Goal: Information Seeking & Learning: Learn about a topic

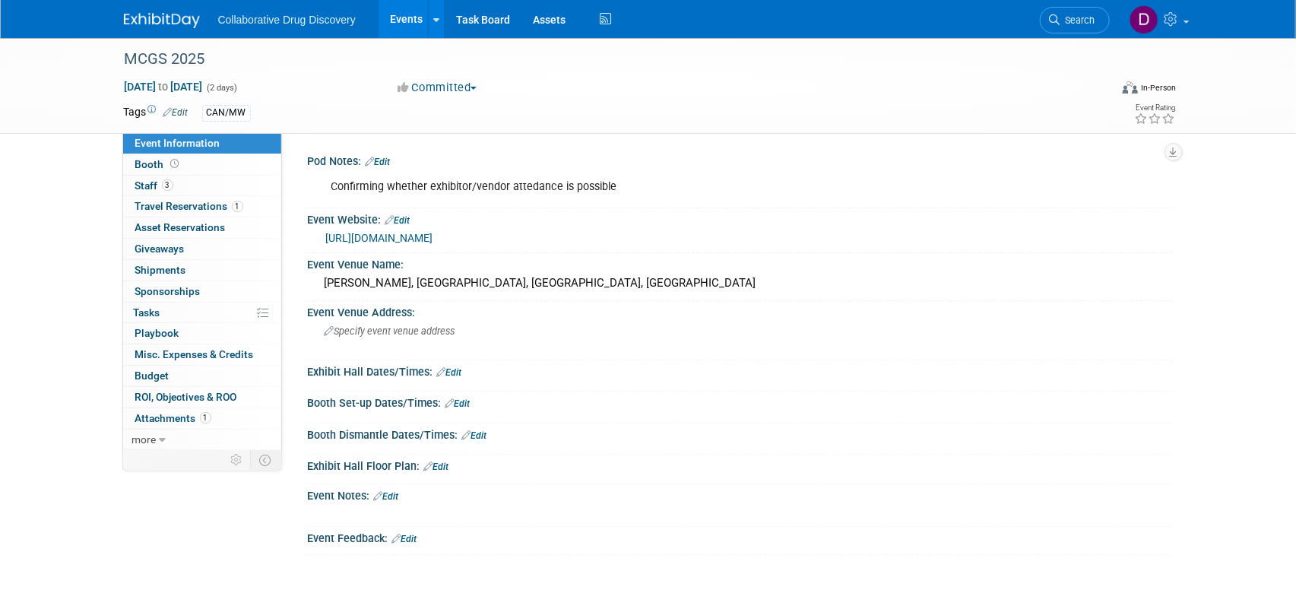
click at [433, 243] on link "https://www.utoledo.edu/nsm/chemistry/mcgs-2025/" at bounding box center [379, 238] width 107 height 12
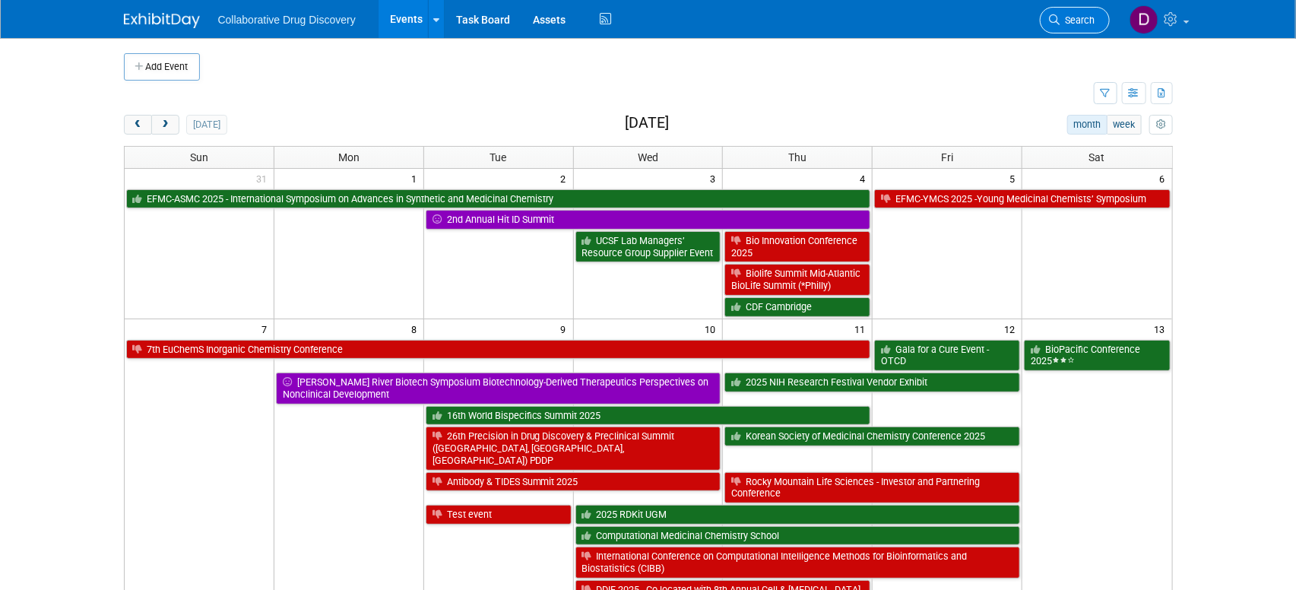
click at [1087, 29] on link "Search" at bounding box center [1075, 20] width 70 height 27
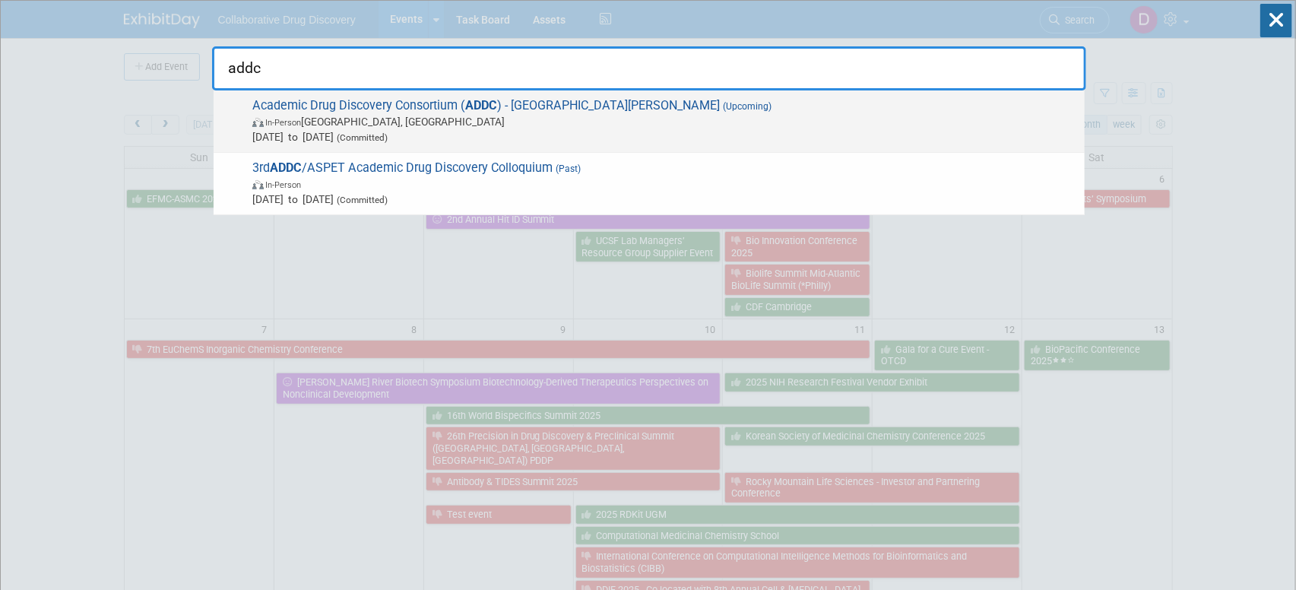
type input "addc"
click at [623, 127] on span "In-Person [GEOGRAPHIC_DATA], [GEOGRAPHIC_DATA]" at bounding box center [664, 121] width 825 height 15
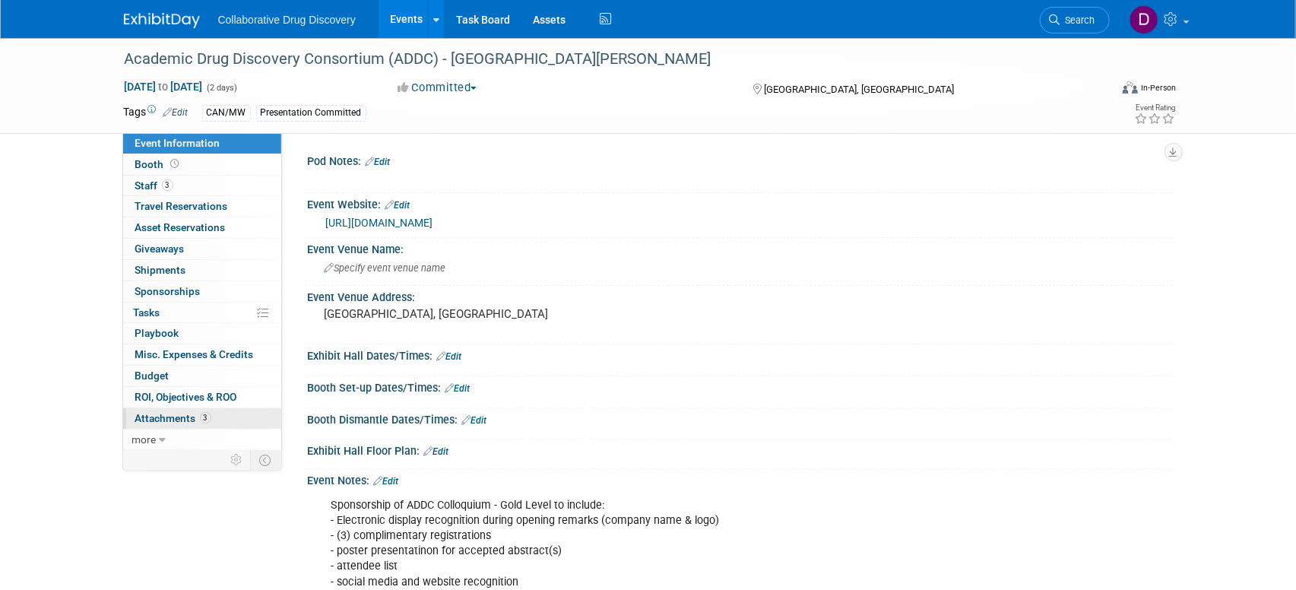
click at [208, 415] on span "3" at bounding box center [205, 417] width 11 height 11
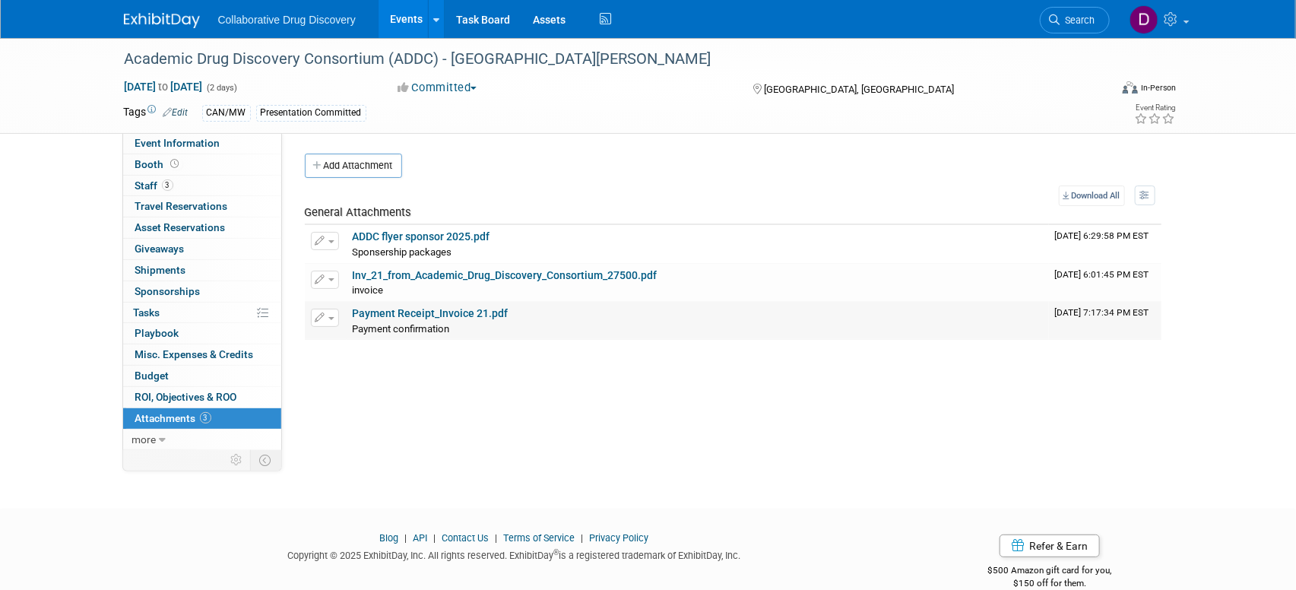
click at [455, 315] on link "Payment Receipt_Invoice 21.pdf" at bounding box center [431, 313] width 156 height 12
click at [1071, 27] on link "Search" at bounding box center [1075, 20] width 70 height 27
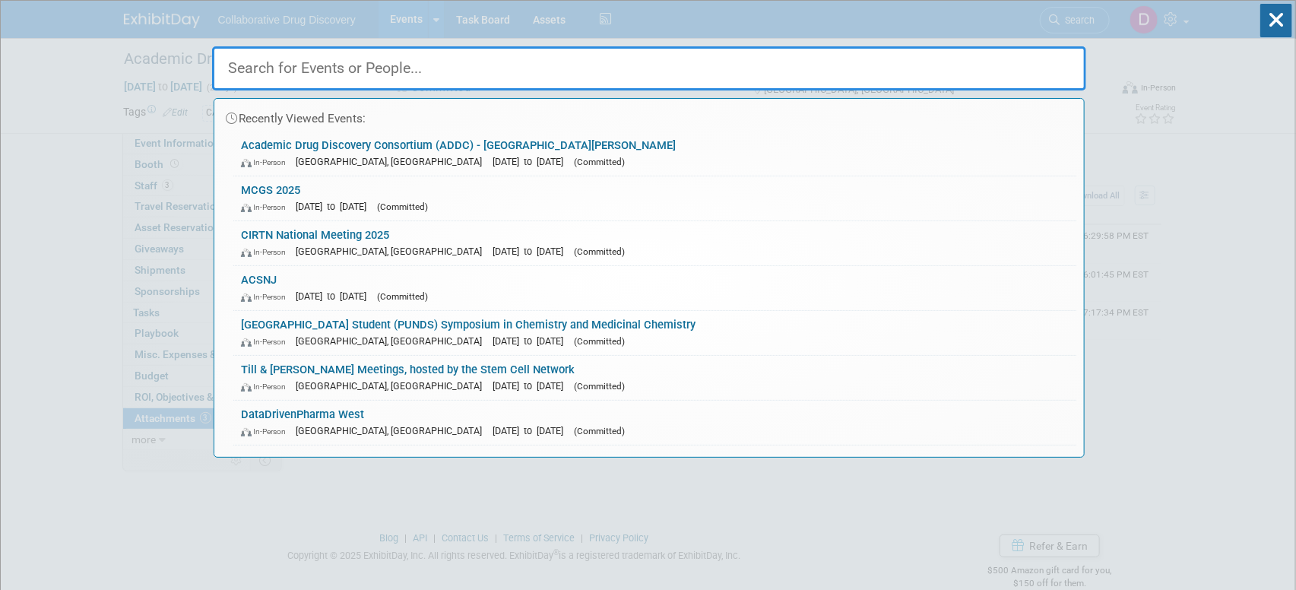
paste input "PUNDS"
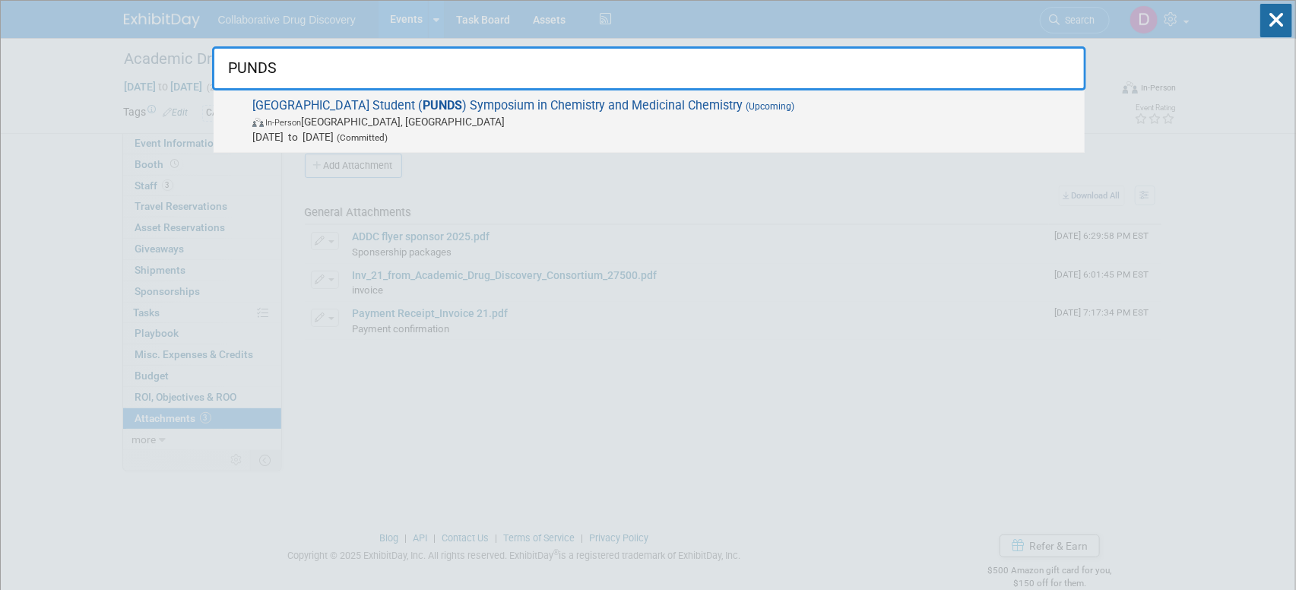
type input "PUNDS"
click at [541, 114] on span "In-Person West Lafayette, IN" at bounding box center [664, 121] width 825 height 15
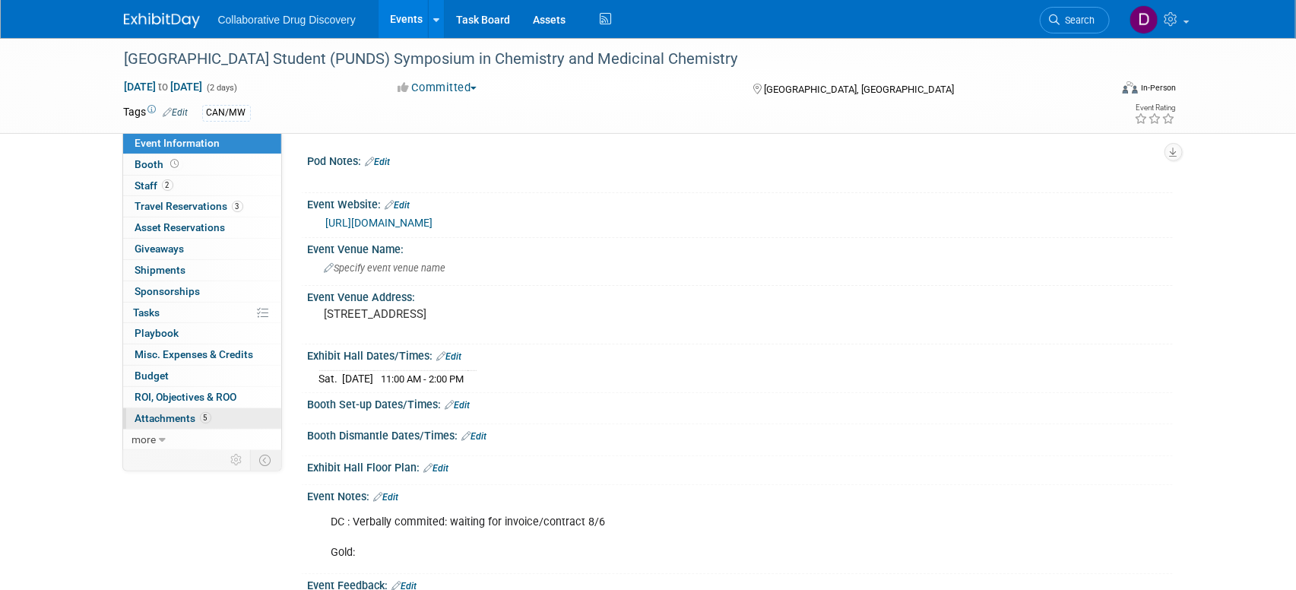
click at [183, 420] on span "Attachments 5" at bounding box center [173, 418] width 76 height 12
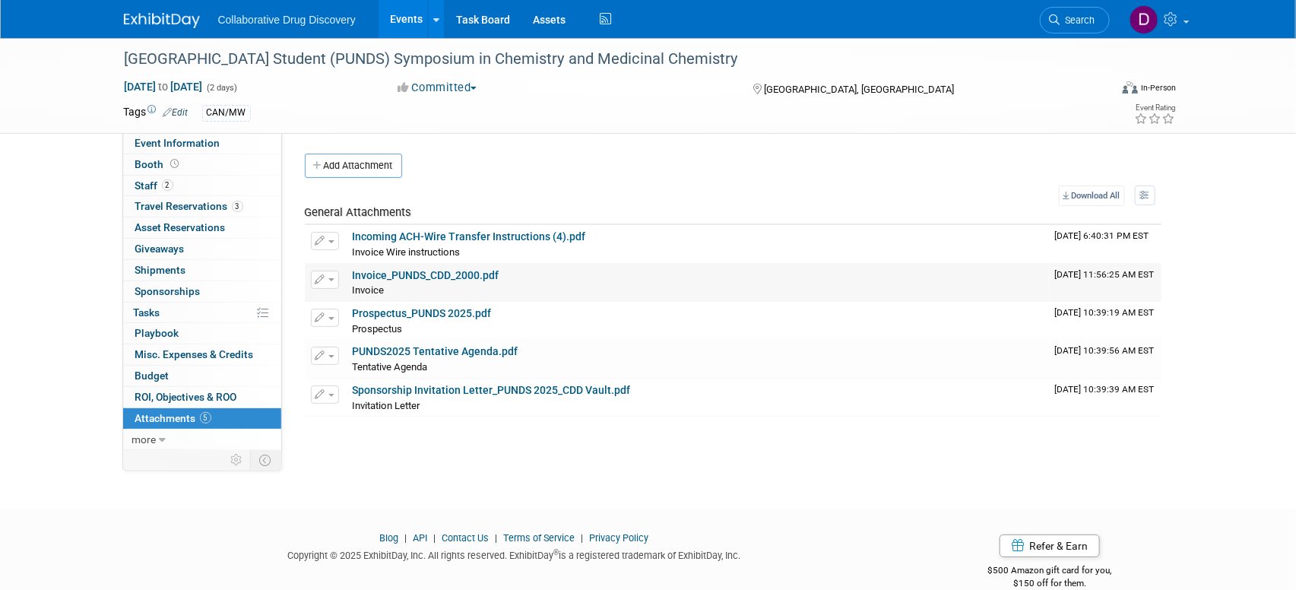
click at [435, 277] on link "Invoice_PUNDS_CDD_2000.pdf" at bounding box center [426, 275] width 147 height 12
click at [197, 151] on link "Event Information" at bounding box center [202, 143] width 158 height 21
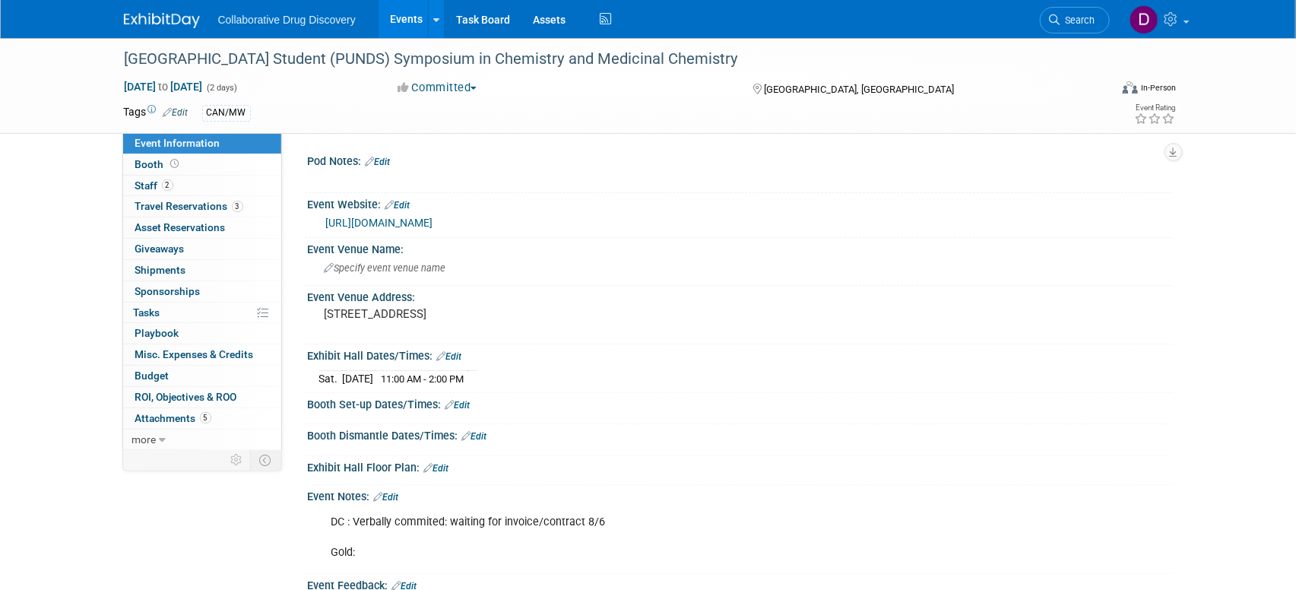
click at [433, 226] on link "https://www.science.purdue.edu/punds/2025/" at bounding box center [379, 223] width 107 height 12
click at [1080, 9] on link "Search" at bounding box center [1075, 20] width 70 height 27
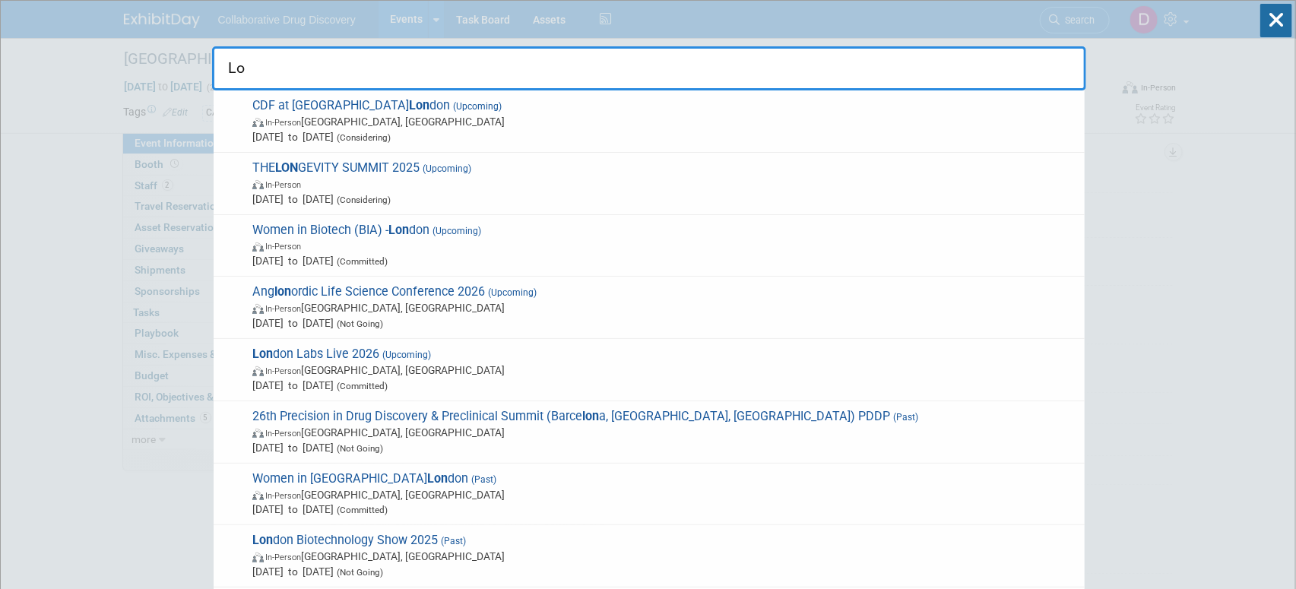
type input "L"
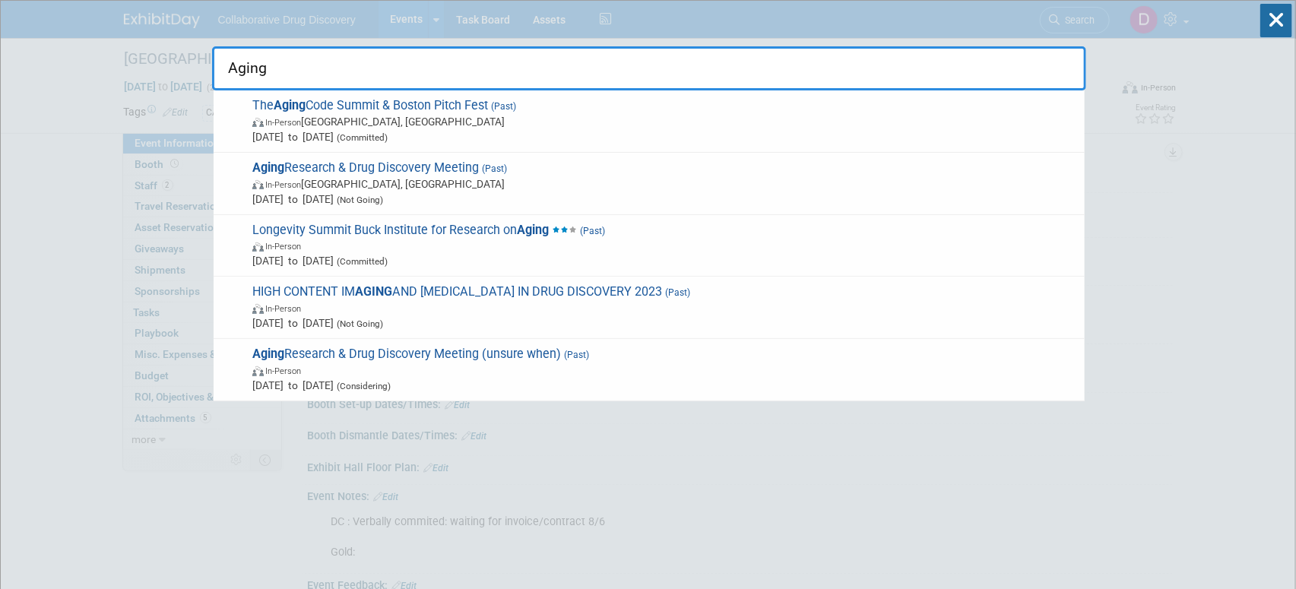
click at [325, 75] on input "Aging" at bounding box center [649, 68] width 874 height 44
drag, startPoint x: 325, startPoint y: 73, endPoint x: 317, endPoint y: 70, distance: 8.2
click at [325, 73] on input "Aging" at bounding box center [649, 68] width 874 height 44
type input "Aging"
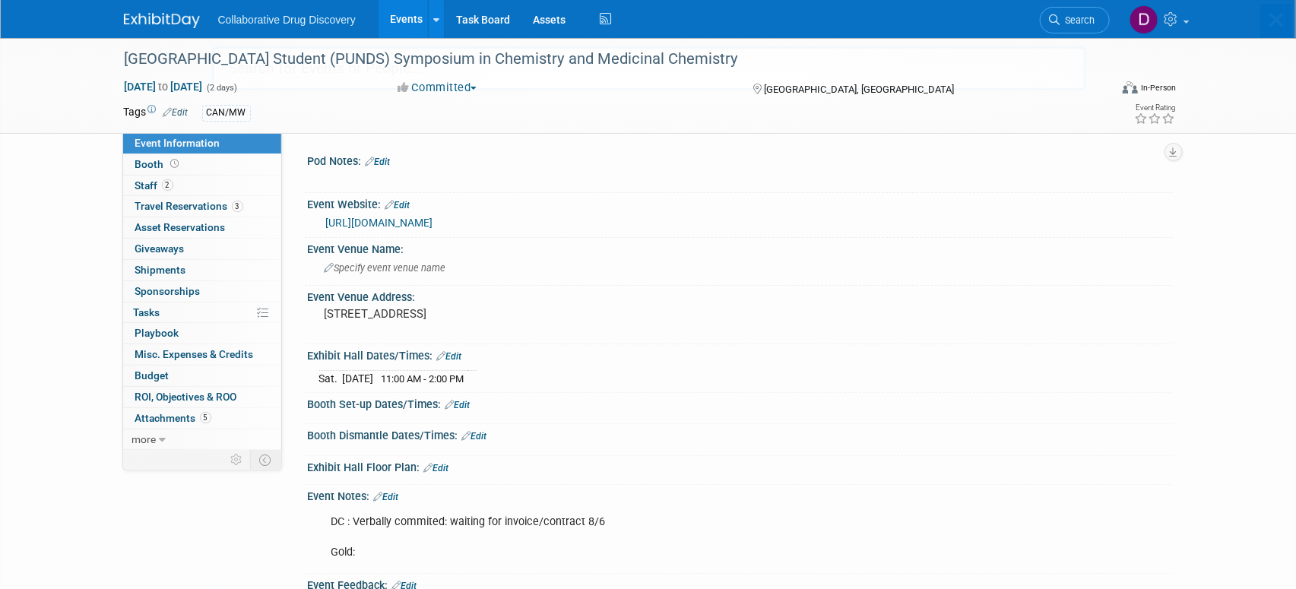
click at [167, 18] on img at bounding box center [162, 20] width 76 height 15
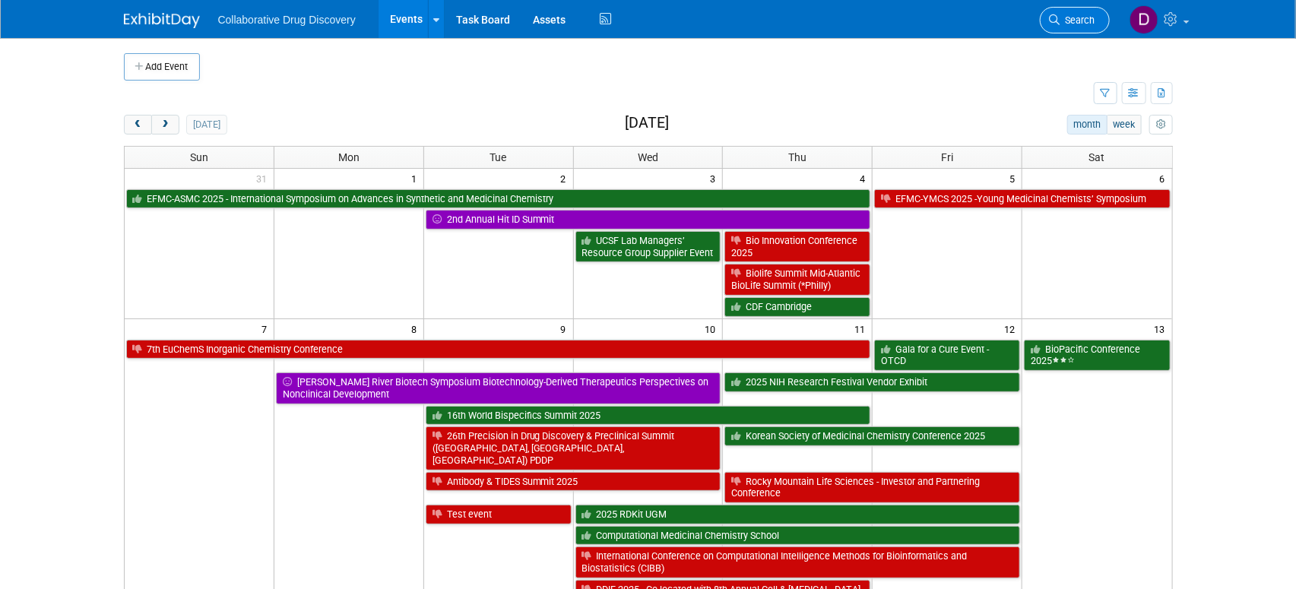
click at [1065, 16] on span "Search" at bounding box center [1078, 19] width 35 height 11
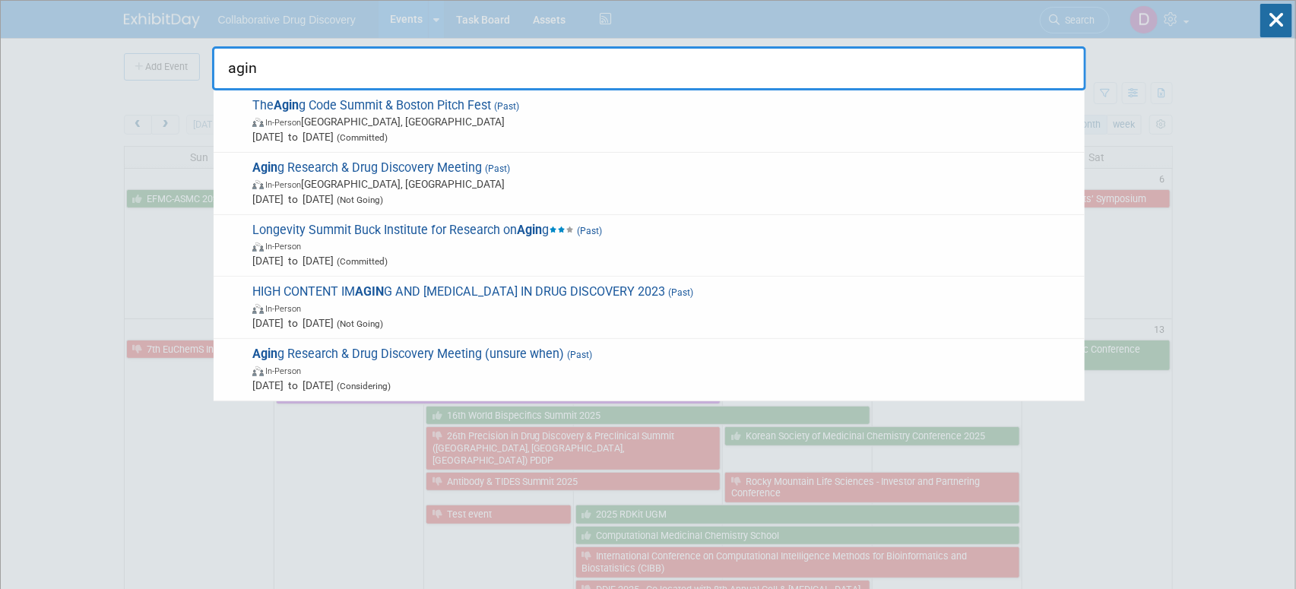
type input "agin"
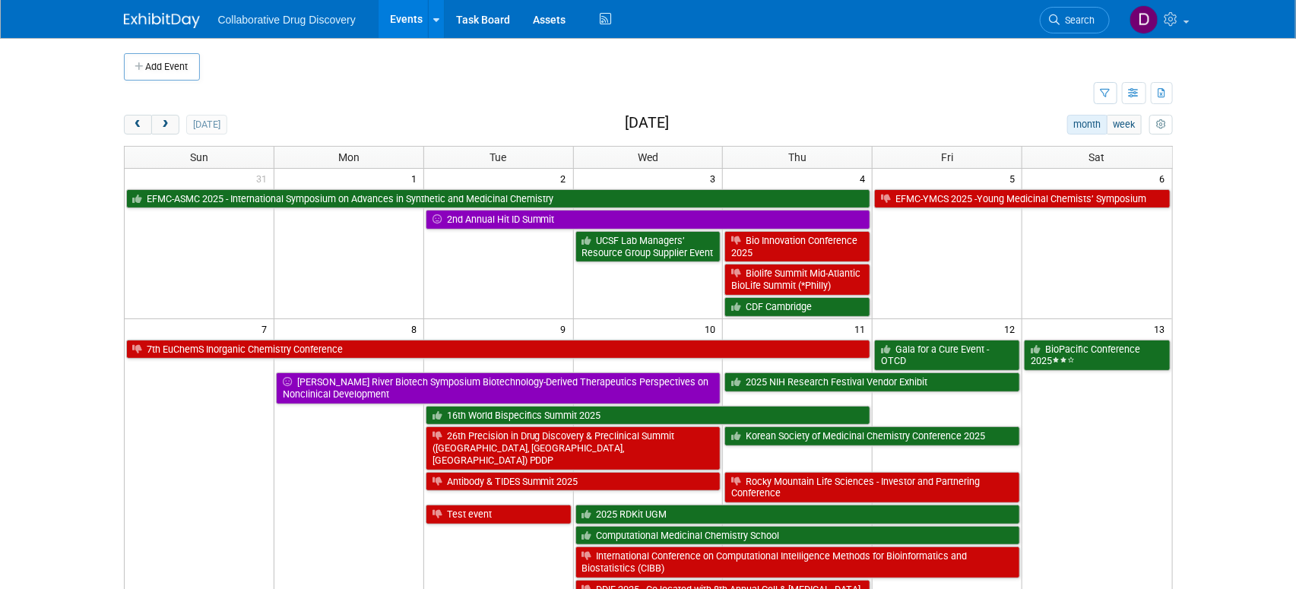
click at [376, 80] on td at bounding box center [661, 66] width 922 height 27
click at [1087, 22] on span "Search" at bounding box center [1078, 19] width 35 height 11
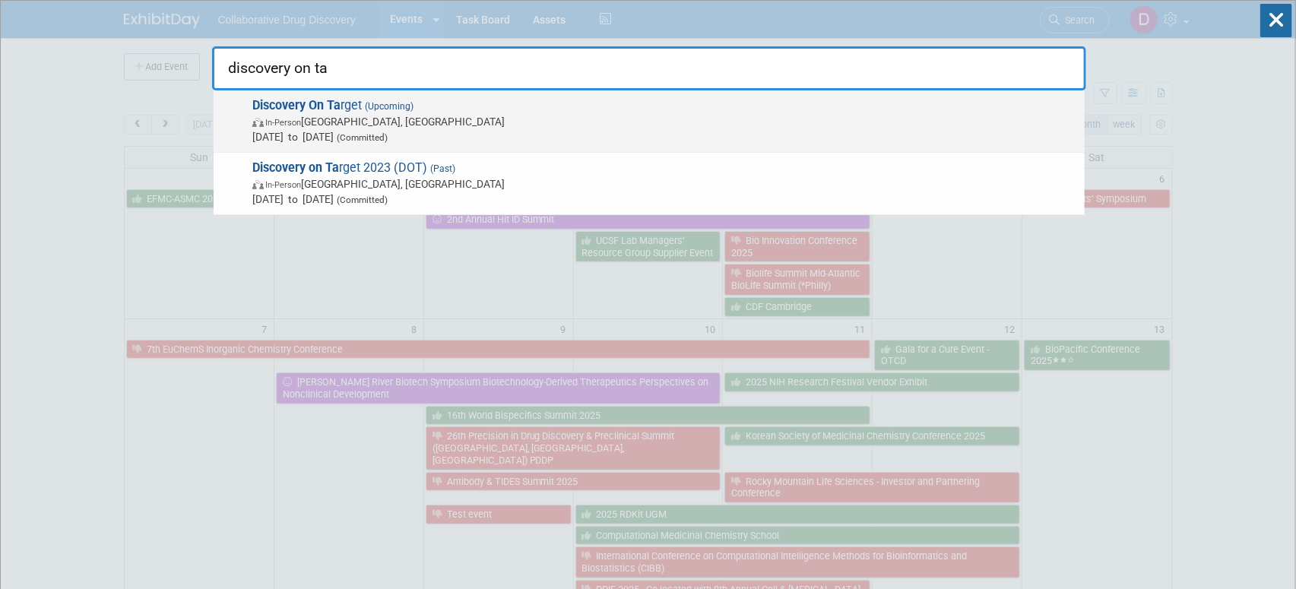
type input "discovery on ta"
click at [355, 122] on span "In-Person Boston, MA" at bounding box center [664, 121] width 825 height 15
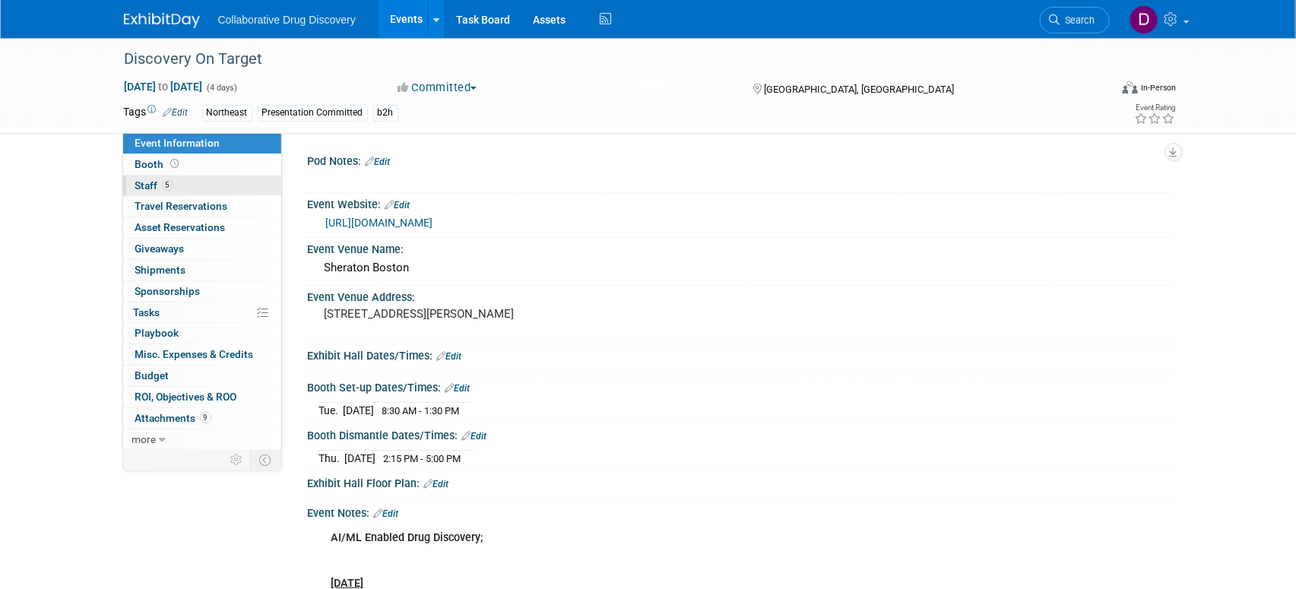
click at [160, 190] on span "Staff 5" at bounding box center [154, 185] width 38 height 12
